Goal: Navigation & Orientation: Find specific page/section

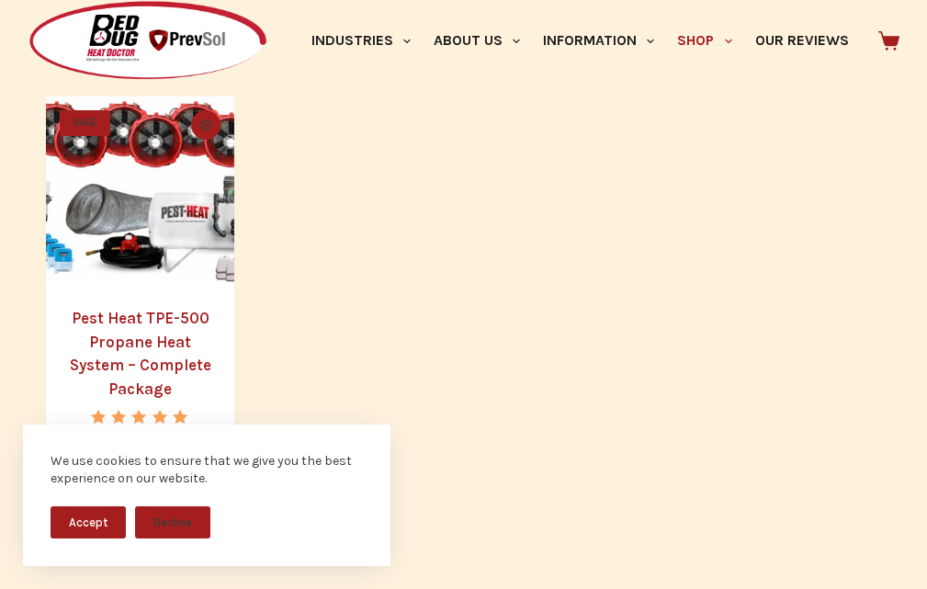
click at [890, 35] on icon at bounding box center [888, 40] width 21 height 21
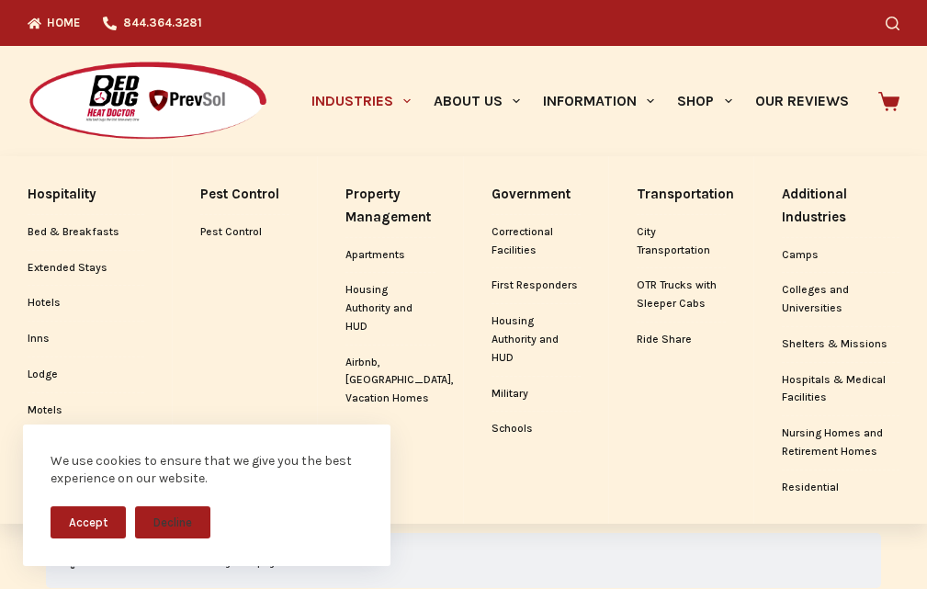
click at [299, 94] on link "Industries" at bounding box center [360, 101] width 122 height 110
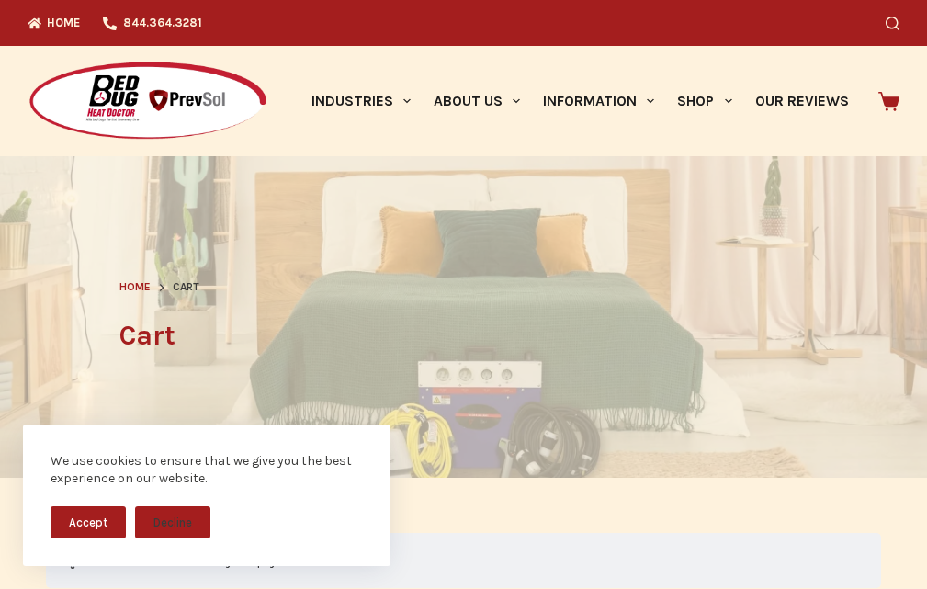
click at [797, 333] on h1 "Cart" at bounding box center [463, 335] width 689 height 41
click at [28, 77] on img at bounding box center [148, 102] width 241 height 82
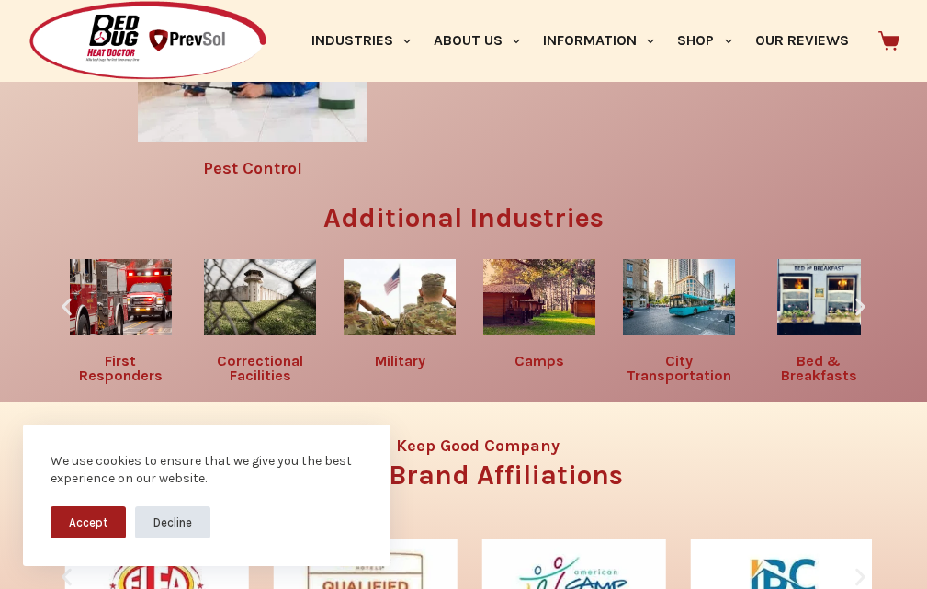
scroll to position [2794, 0]
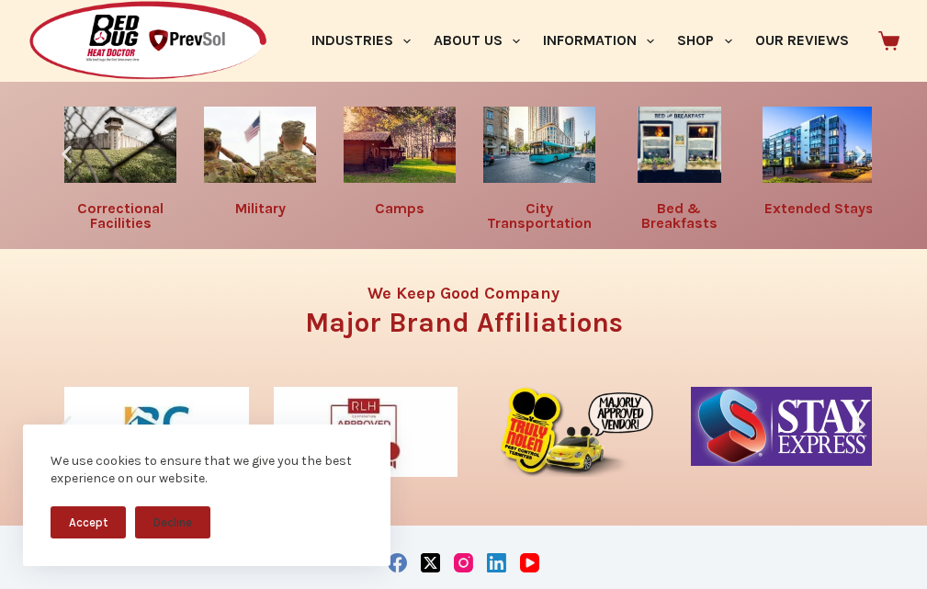
scroll to position [2870, 0]
